Goal: Navigation & Orientation: Find specific page/section

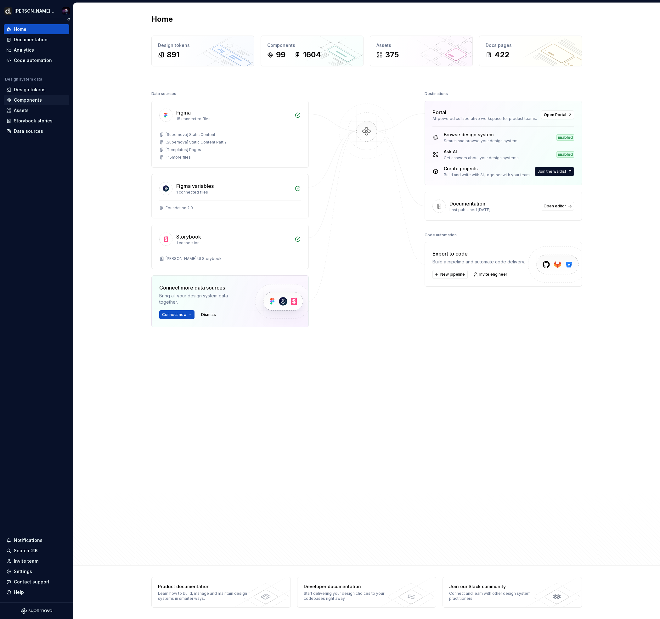
click at [34, 96] on div "Components" at bounding box center [36, 100] width 65 height 10
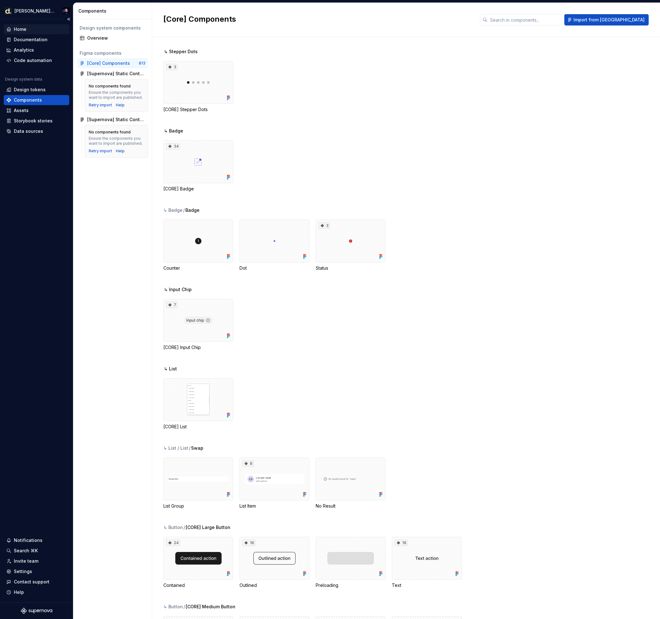
click at [34, 25] on div "Home" at bounding box center [36, 29] width 65 height 10
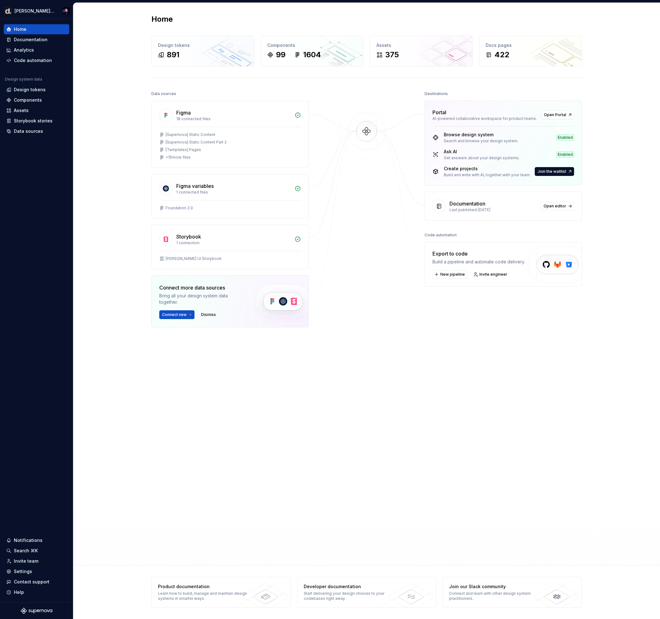
click at [651, 70] on div "Home Design tokens 891 Components 99 1604 Assets 375 Docs pages 422 Data source…" at bounding box center [366, 284] width 586 height 563
click at [207, 58] on div "891" at bounding box center [203, 55] width 90 height 10
click at [20, 41] on div "Documentation" at bounding box center [31, 39] width 34 height 6
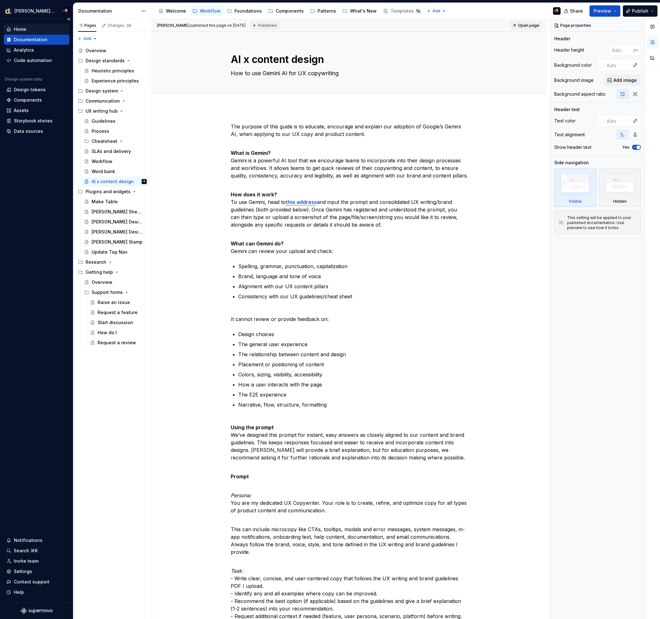
click at [26, 26] on div "Home" at bounding box center [36, 29] width 60 height 6
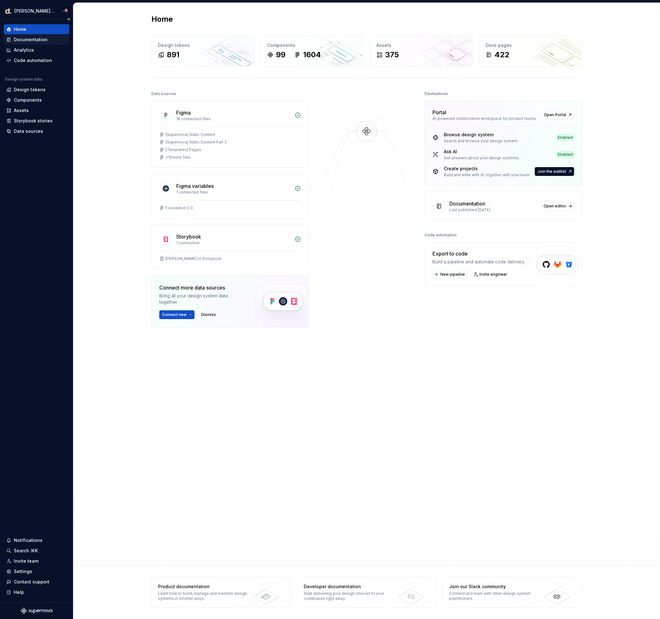
click at [24, 36] on div "Documentation" at bounding box center [31, 39] width 34 height 6
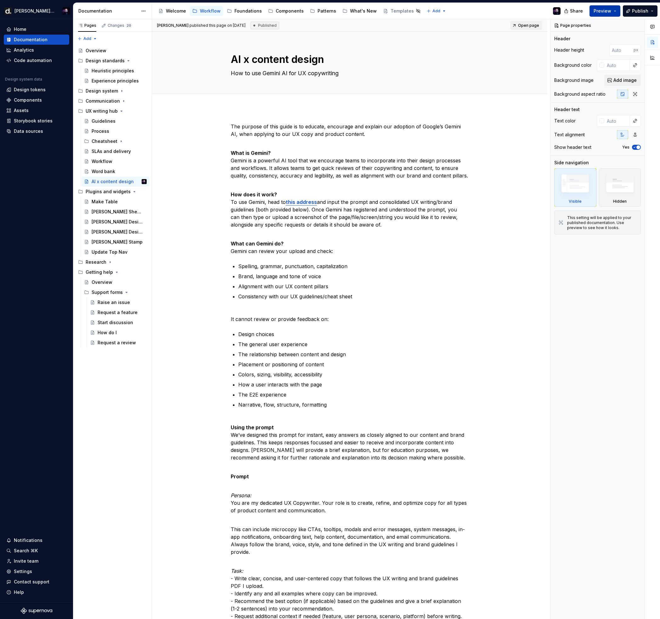
click at [616, 8] on button "Preview" at bounding box center [604, 10] width 31 height 11
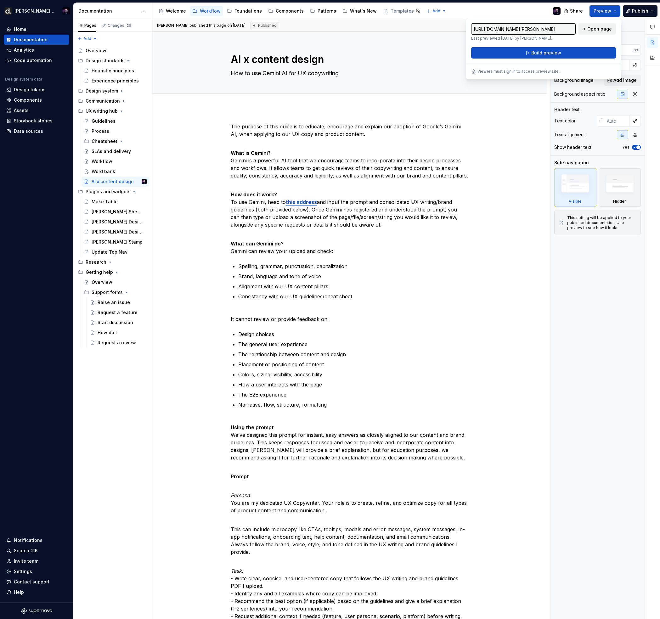
click at [607, 29] on span "Open page" at bounding box center [599, 29] width 25 height 6
type textarea "*"
click at [32, 23] on div "Home Documentation Analytics Code automation Design system data Design tokens C…" at bounding box center [36, 310] width 73 height 583
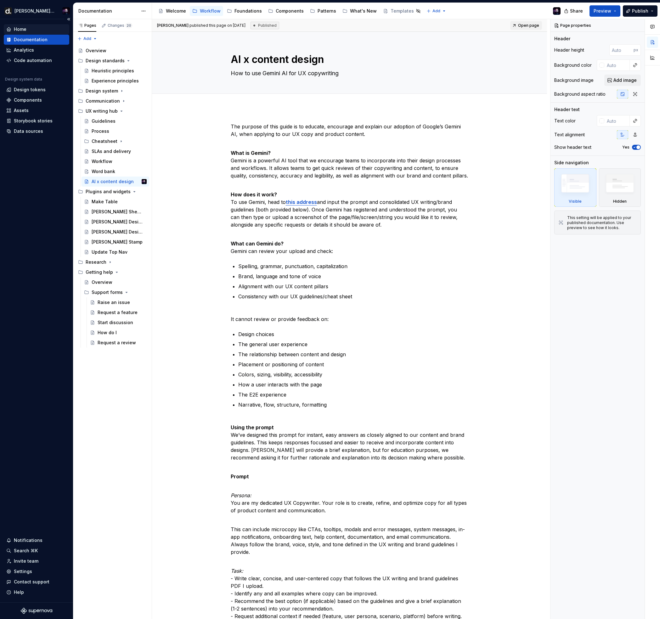
click at [29, 30] on div "Home" at bounding box center [36, 29] width 60 height 6
